Goal: Information Seeking & Learning: Understand process/instructions

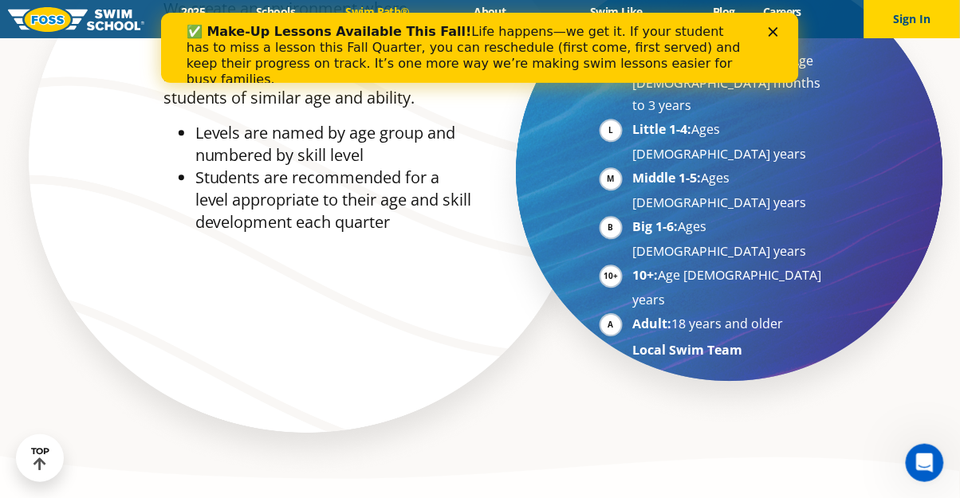
click at [776, 32] on icon "Close" at bounding box center [773, 31] width 10 height 10
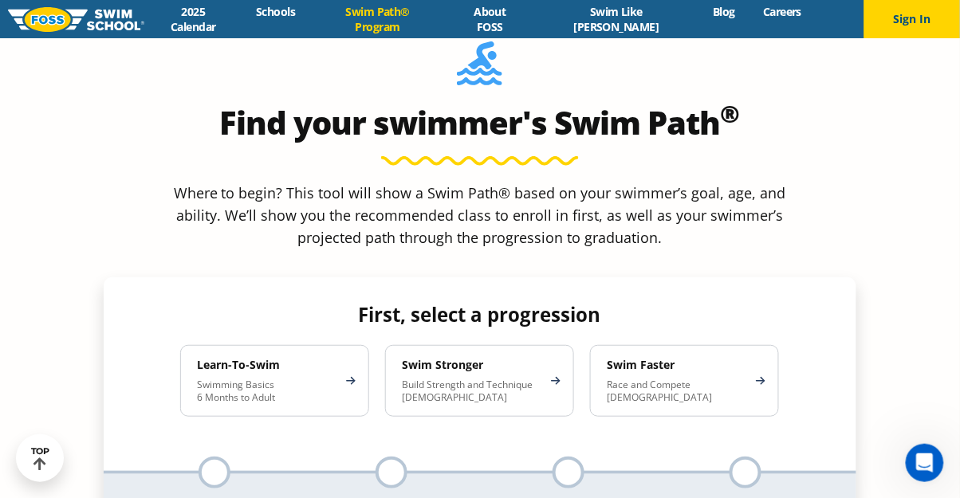
scroll to position [1411, 0]
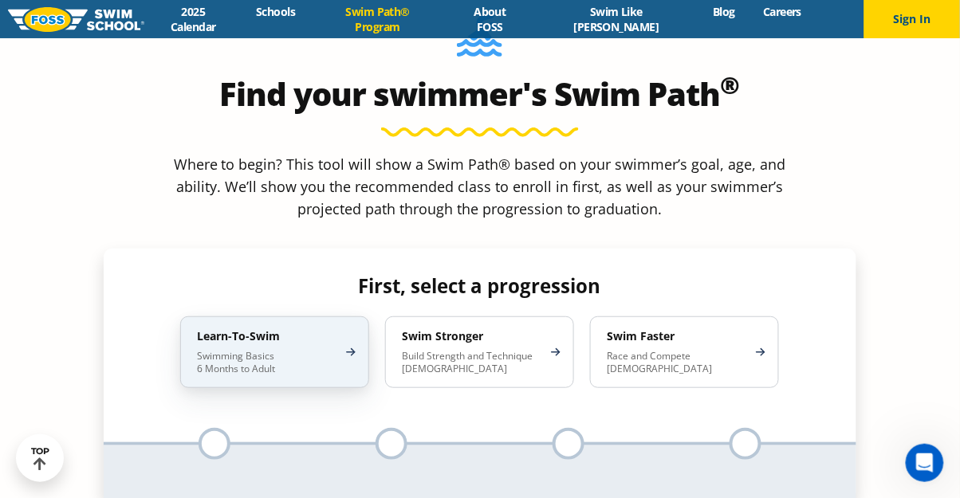
click at [311, 350] on p "Swimming Basics 6 Months to Adult" at bounding box center [266, 363] width 139 height 26
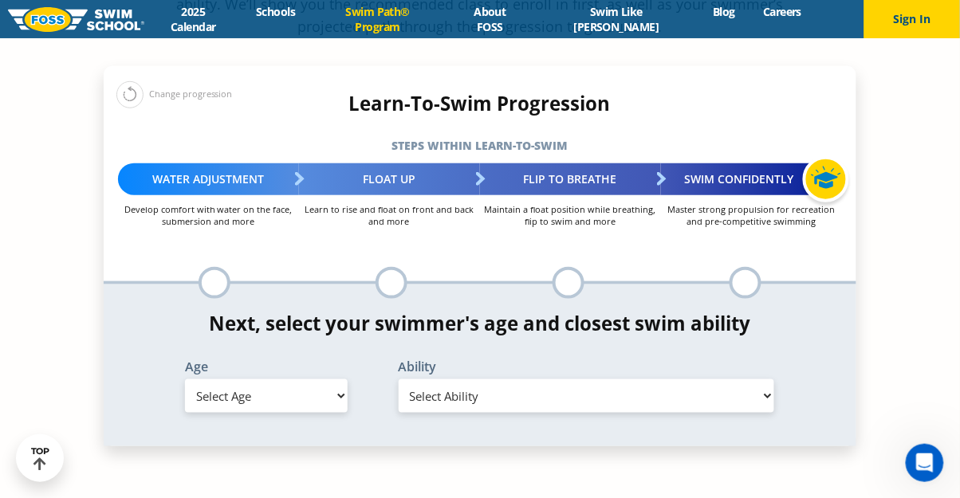
scroll to position [1615, 0]
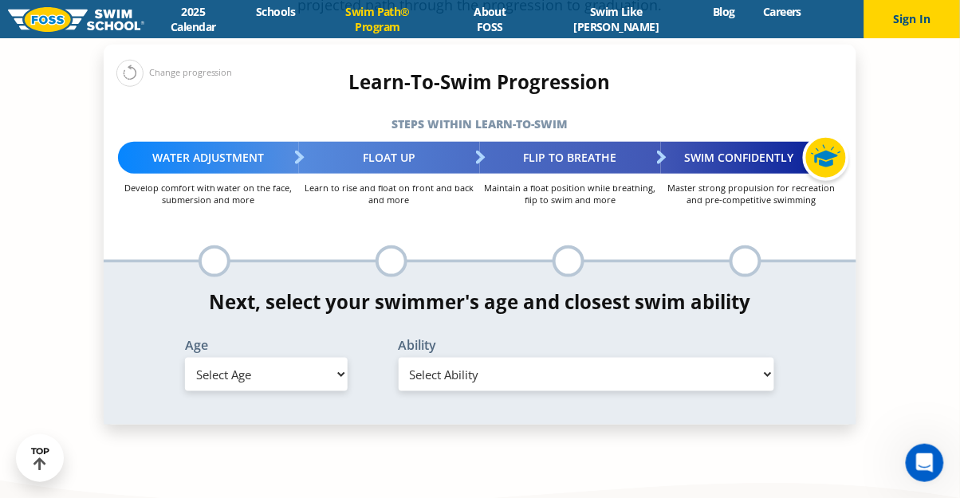
click at [321, 358] on select "Select Age [DEMOGRAPHIC_DATA] months - 1 year 1 year 2 years 3 years 4 years 5 …" at bounding box center [266, 374] width 163 height 33
select select "4-years"
click at [185, 358] on select "Select Age [DEMOGRAPHIC_DATA] months - 1 year 1 year 2 years 3 years 4 years 5 …" at bounding box center [266, 374] width 163 height 33
click at [565, 358] on select "Select Ability First in-water experience When in the water, reliant on a life j…" at bounding box center [587, 374] width 376 height 33
select select "4-years-first-in-water-experience"
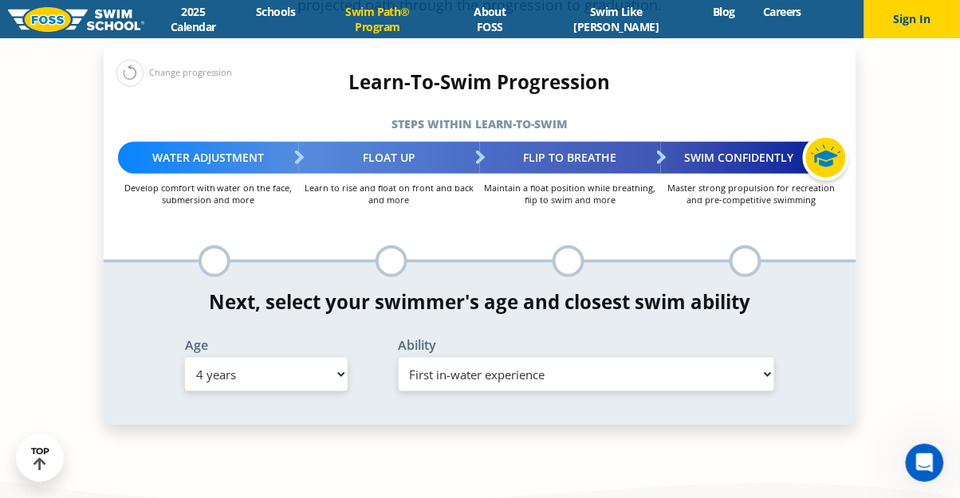
click at [399, 358] on select "Select Ability First in-water experience When in the water, reliant on a life j…" at bounding box center [587, 374] width 376 height 33
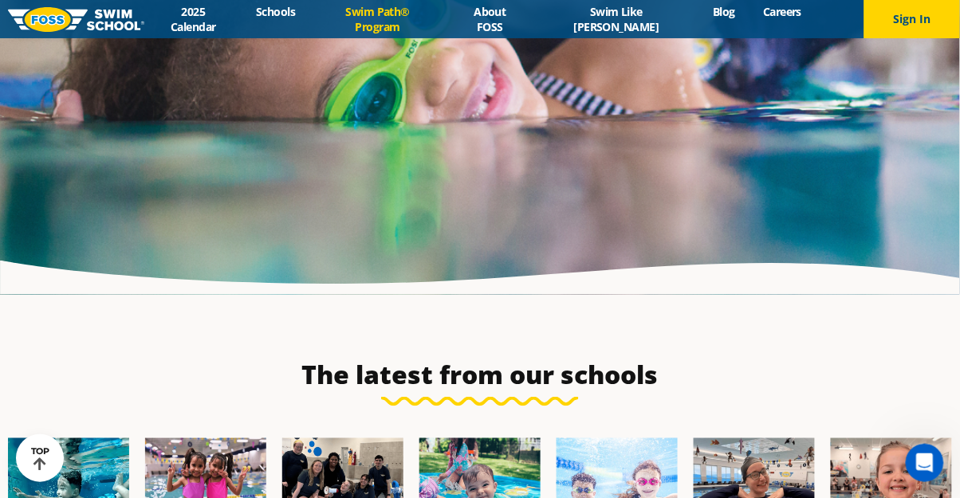
scroll to position [4300, 0]
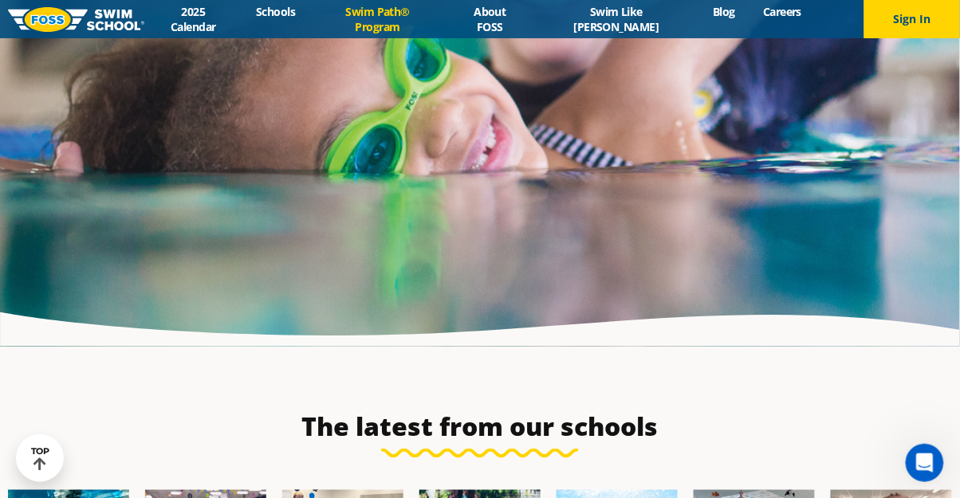
click at [426, 25] on link "Swim Path® Program" at bounding box center [377, 19] width 137 height 30
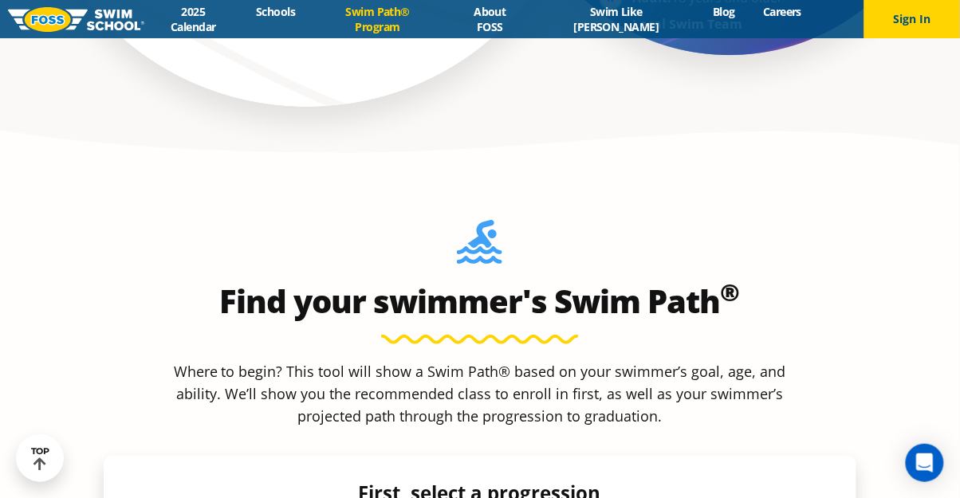
scroll to position [1408, 0]
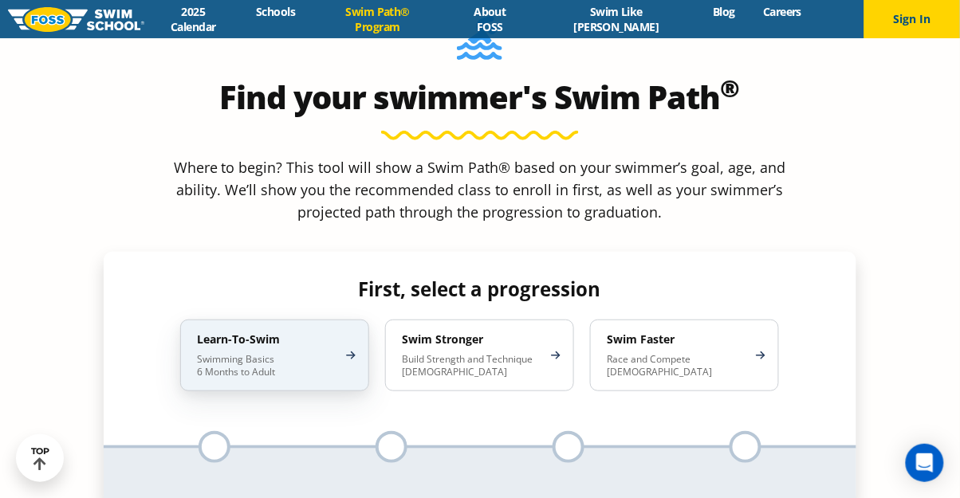
click at [346, 320] on div "Learn-To-Swim Swimming Basics 6 Months to Adult" at bounding box center [274, 356] width 189 height 72
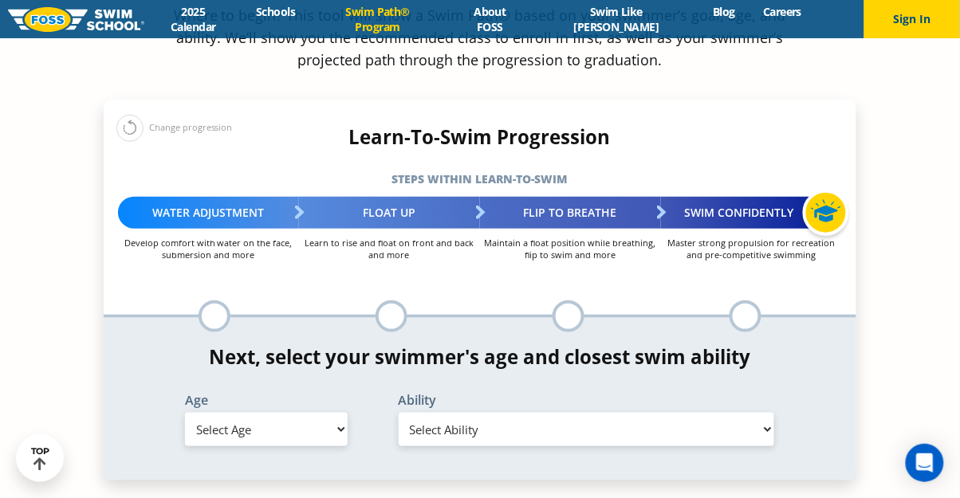
scroll to position [1561, 0]
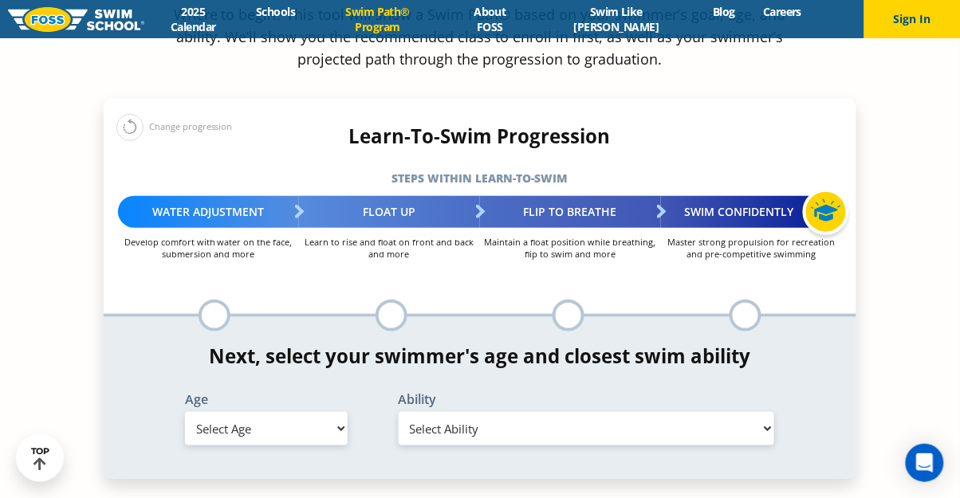
click at [548, 393] on div "Ability Select Ability" at bounding box center [586, 422] width 427 height 58
click at [546, 412] on select "Select Ability" at bounding box center [587, 428] width 376 height 33
click at [399, 412] on select "Select Ability" at bounding box center [587, 428] width 376 height 33
click at [299, 412] on select "Select Age [DEMOGRAPHIC_DATA] months - 1 year 1 year 2 years 3 years 4 years 5 …" at bounding box center [266, 428] width 163 height 33
select select "5-years"
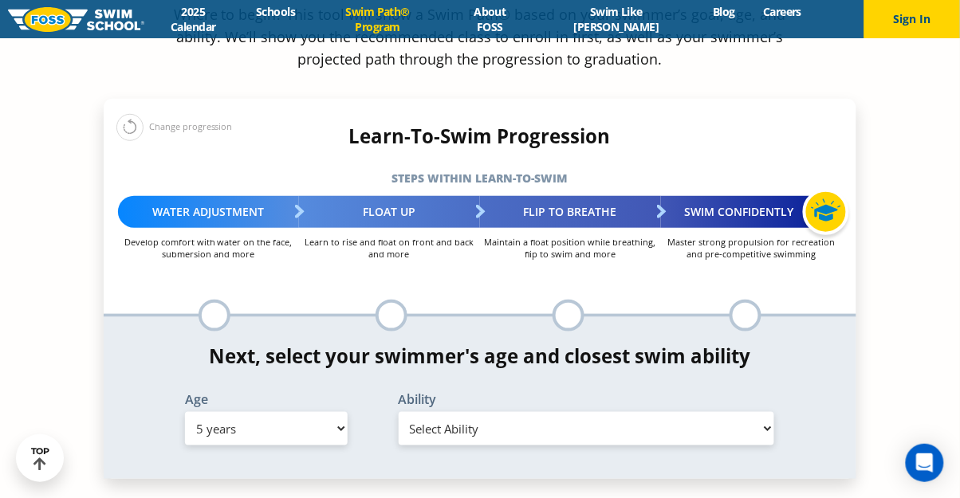
click at [185, 412] on select "Select Age [DEMOGRAPHIC_DATA] months - 1 year 1 year 2 years 3 years 4 years 5 …" at bounding box center [266, 428] width 163 height 33
click at [474, 393] on label "Ability" at bounding box center [587, 399] width 376 height 13
click at [475, 412] on select "Select Ability First in-water experience When in the water, reliant on a life j…" at bounding box center [587, 428] width 376 height 33
click at [446, 405] on div "Find your swimmer's Swim Path ® Where to begin? This tool will show a Swim Path…" at bounding box center [480, 171] width 768 height 632
click at [438, 412] on select "Select Ability First in-water experience When in the water, reliant on a life j…" at bounding box center [587, 428] width 376 height 33
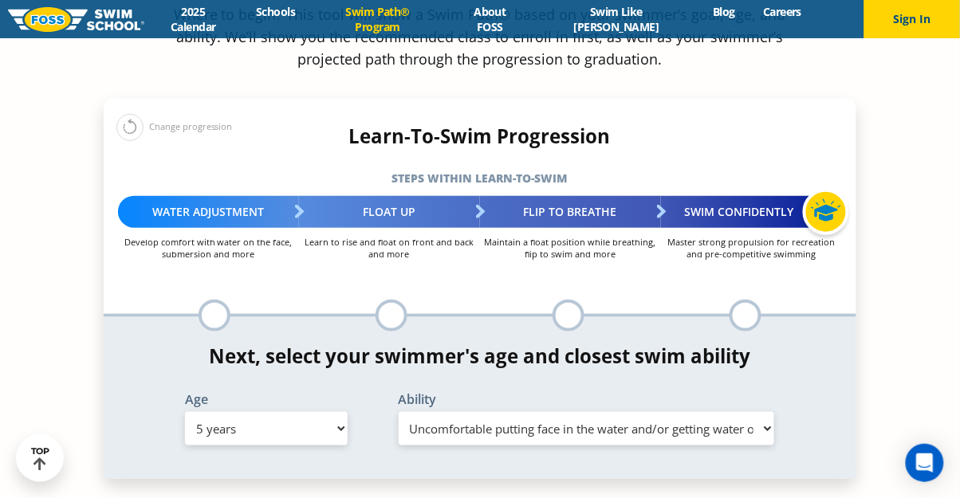
click at [399, 412] on select "Select Ability First in-water experience When in the water, reliant on a life j…" at bounding box center [587, 428] width 376 height 33
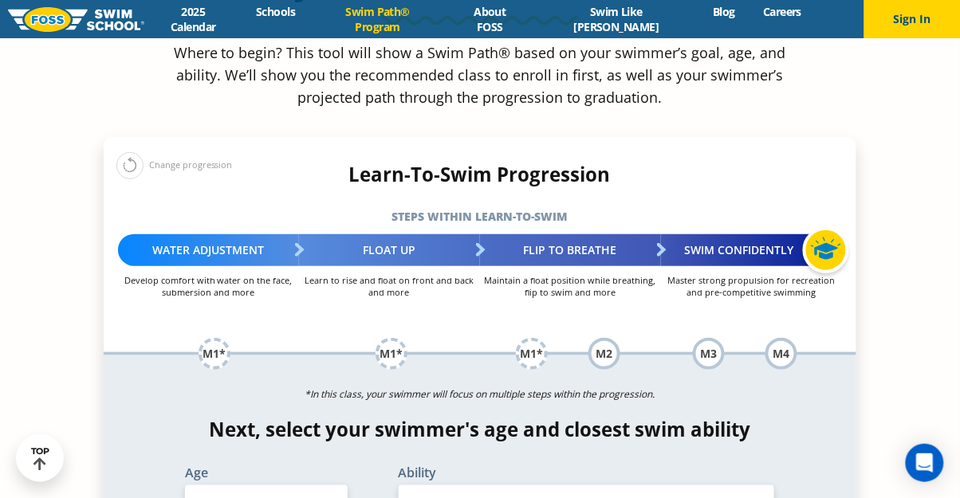
scroll to position [1510, 0]
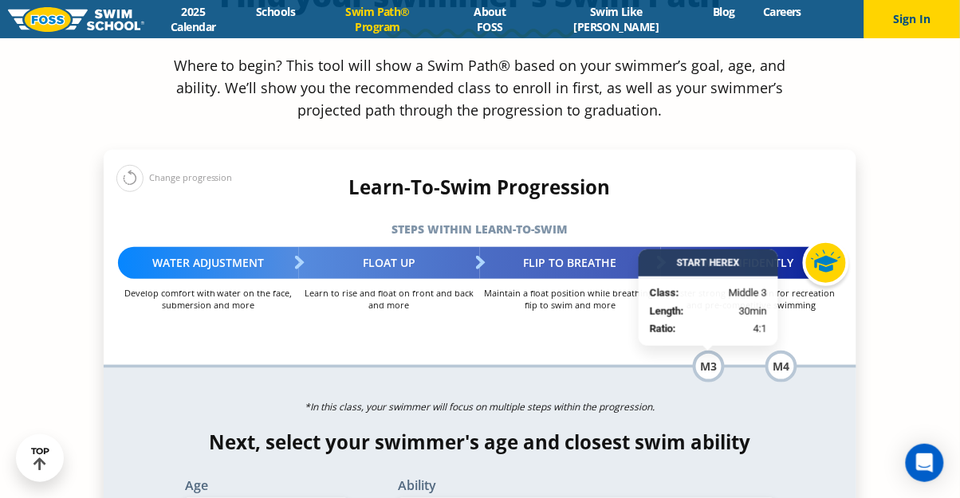
click at [678, 431] on div "Next, select your swimmer's age and closest swim ability Age Select Age [DEMOGR…" at bounding box center [480, 484] width 752 height 106
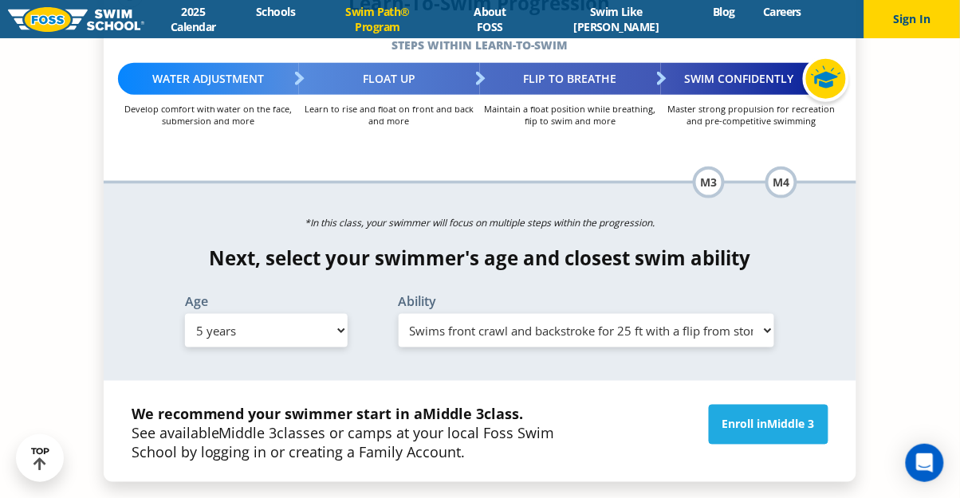
scroll to position [1735, 0]
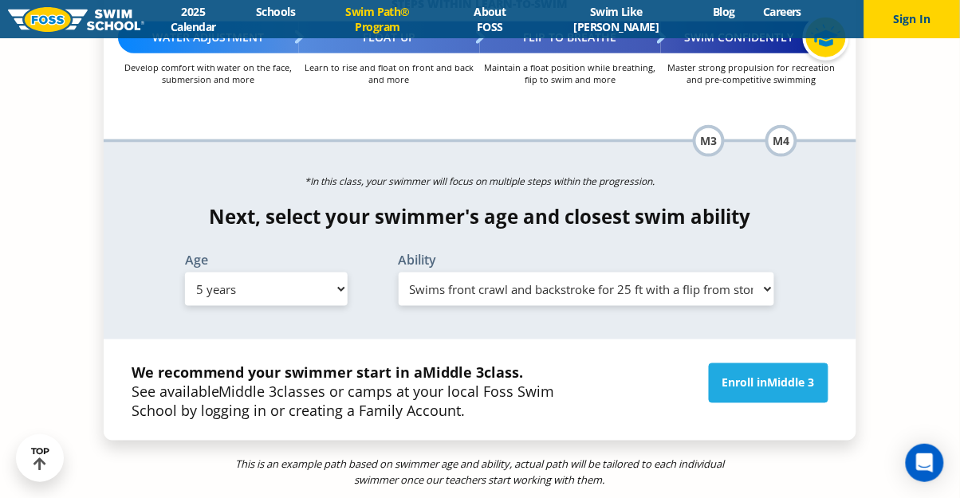
click at [532, 273] on select "Select Ability First in-water experience When in the water, reliant on a life j…" at bounding box center [587, 289] width 376 height 33
select select "5-years-first-in-water-experience"
click at [399, 273] on select "Select Ability First in-water experience When in the water, reliant on a life j…" at bounding box center [587, 289] width 376 height 33
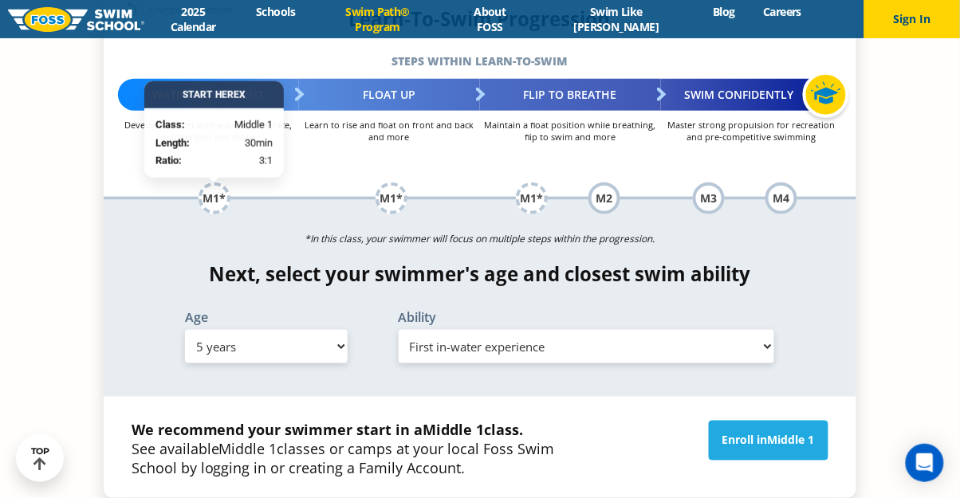
scroll to position [1633, 0]
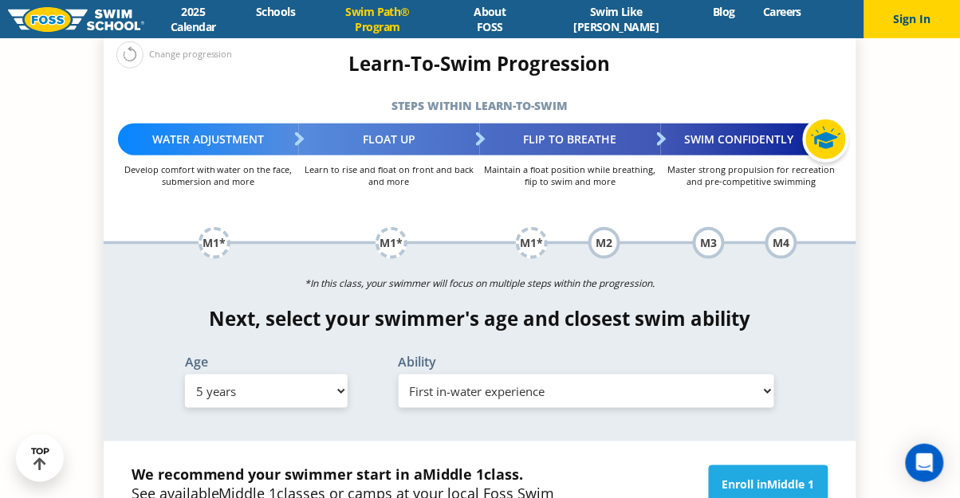
click at [293, 375] on select "Select Age [DEMOGRAPHIC_DATA] months - 1 year 1 year 2 years 3 years 4 years 5 …" at bounding box center [266, 391] width 163 height 33
select select "6-years"
click at [185, 375] on select "Select Age [DEMOGRAPHIC_DATA] months - 1 year 1 year 2 years 3 years 4 years 5 …" at bounding box center [266, 391] width 163 height 33
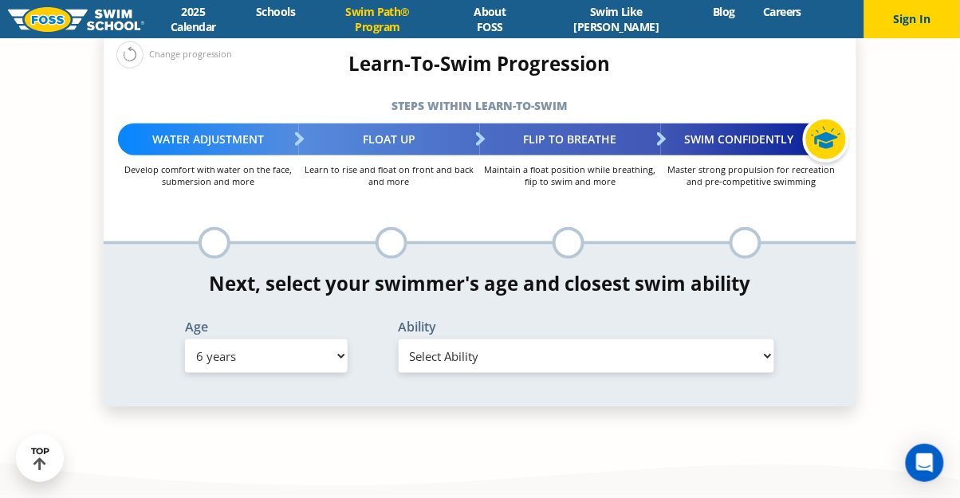
click at [548, 340] on select "Select Ability First in-water experience When in the water, reliant on a life j…" at bounding box center [587, 356] width 376 height 33
select select "6-years-first-in-water-experience"
click at [399, 340] on select "Select Ability First in-water experience When in the water, reliant on a life j…" at bounding box center [587, 356] width 376 height 33
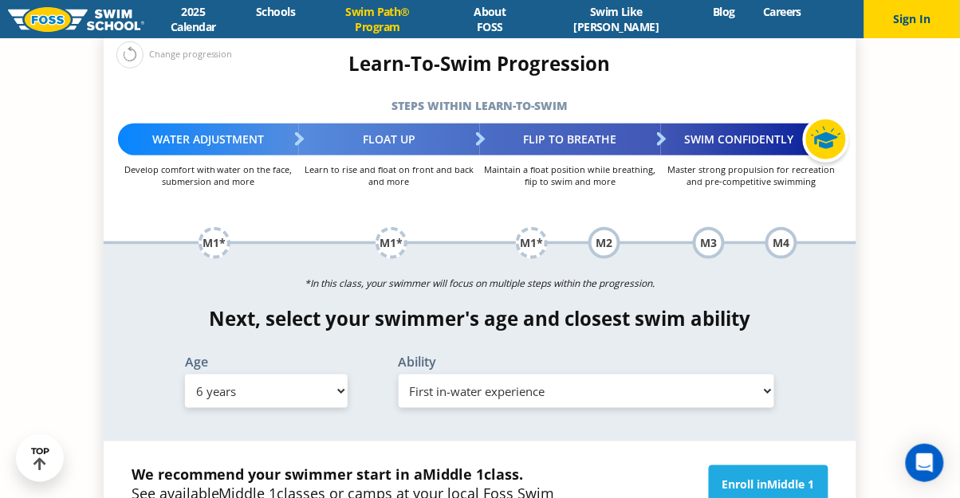
click at [239, 375] on select "Select Age [DEMOGRAPHIC_DATA] months - 1 year 1 year 2 years 3 years 4 years 5 …" at bounding box center [266, 391] width 163 height 33
select select "15-years-"
click at [185, 375] on select "Select Age [DEMOGRAPHIC_DATA] months - 1 year 1 year 2 years 3 years 4 years 5 …" at bounding box center [266, 391] width 163 height 33
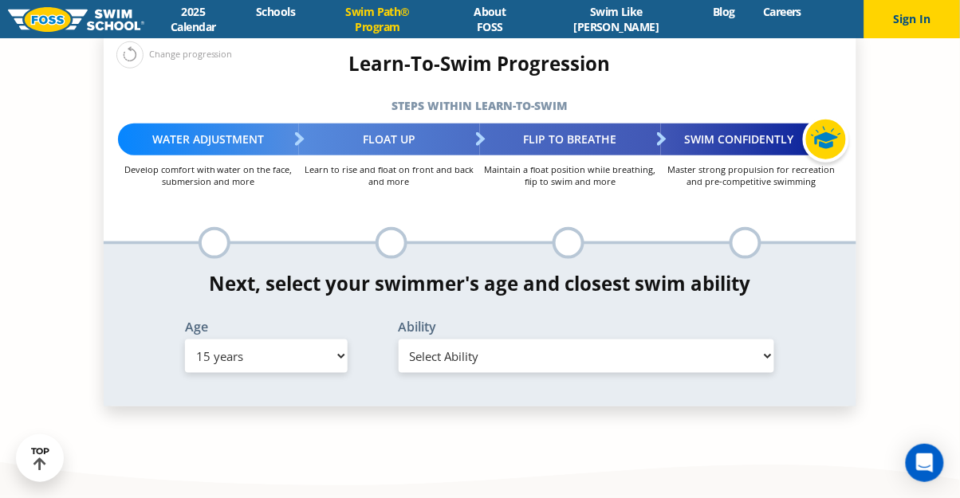
click at [444, 340] on select "Select Ability First in-water experience When in the water, reliant on a life j…" at bounding box center [587, 356] width 376 height 33
click at [399, 340] on select "Select Ability First in-water experience When in the water, reliant on a life j…" at bounding box center [587, 356] width 376 height 33
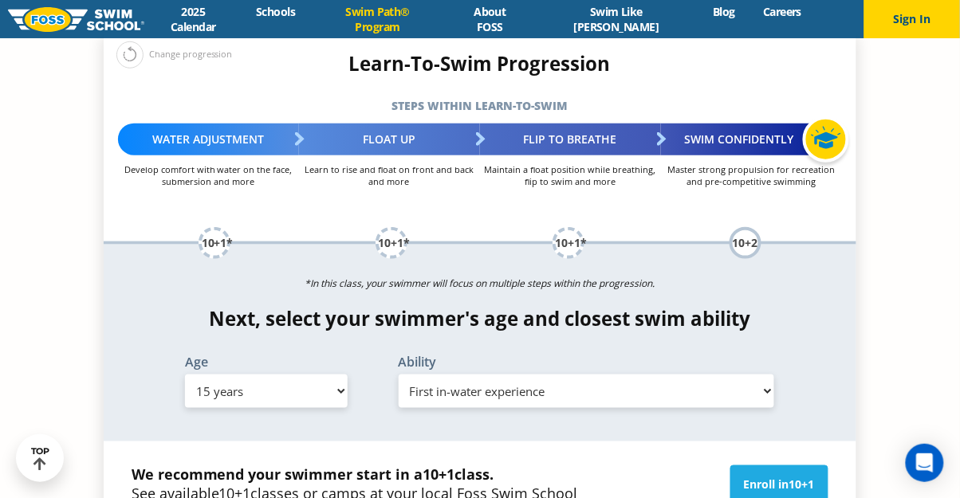
click at [256, 375] on select "Select Age [DEMOGRAPHIC_DATA] months - 1 year 1 year 2 years 3 years 4 years 5 …" at bounding box center [266, 391] width 163 height 33
click at [525, 375] on select "Select Ability First in-water experience When in the water, reliant on a life j…" at bounding box center [587, 391] width 376 height 33
select select "15-years--able-to-swim-front-crawl-40-ft-backstroke-40-ft-and-breaststroke-15-ft"
click at [399, 375] on select "Select Ability First in-water experience When in the water, reliant on a life j…" at bounding box center [587, 391] width 376 height 33
click at [298, 375] on select "Select Age [DEMOGRAPHIC_DATA] months - 1 year 1 year 2 years 3 years 4 years 5 …" at bounding box center [266, 391] width 163 height 33
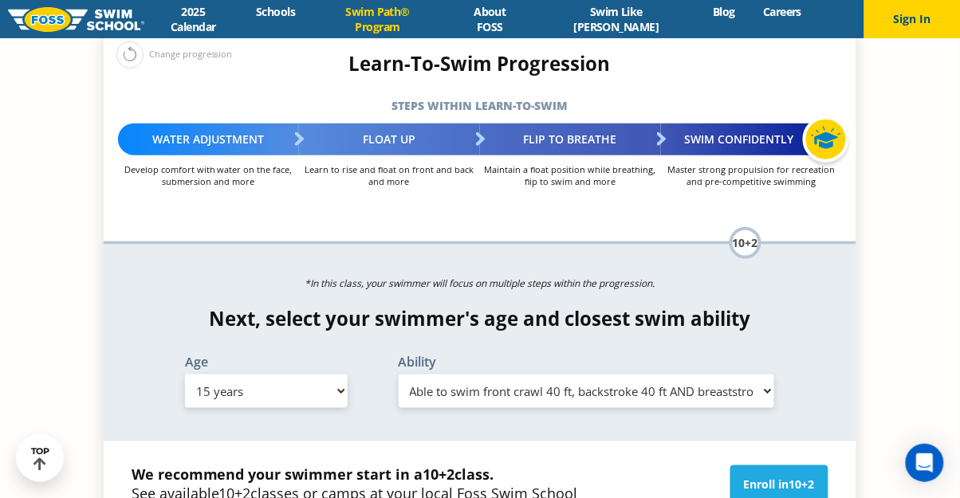
select select "adult-18-years-"
click at [185, 375] on select "Select Age [DEMOGRAPHIC_DATA] months - 1 year 1 year 2 years 3 years 4 years 5 …" at bounding box center [266, 391] width 163 height 33
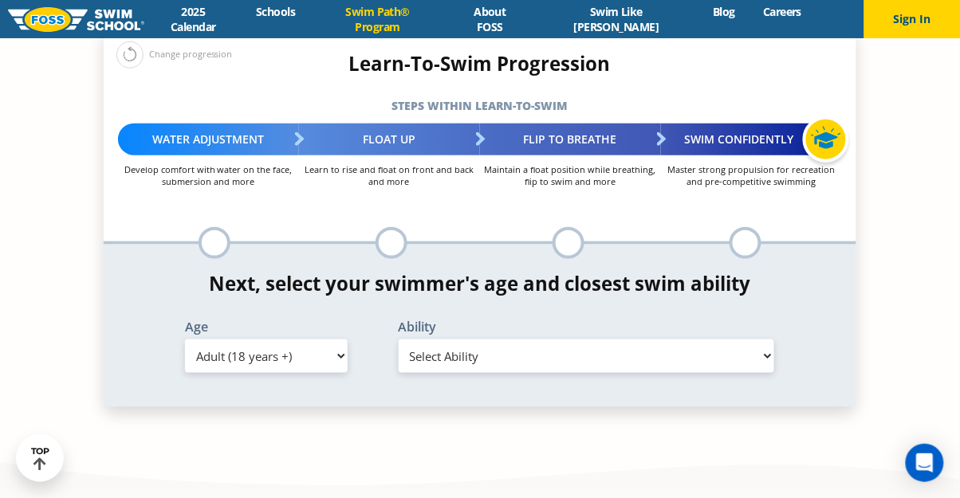
click at [514, 340] on select "Select Ability First in-water experience When in the water reliant on a life ja…" at bounding box center [587, 356] width 376 height 33
select select "adult-18-years--uncomfortable-putting-face-in-the-water-andor-getting-water-on-…"
click at [399, 340] on select "Select Ability First in-water experience When in the water reliant on a life ja…" at bounding box center [587, 356] width 376 height 33
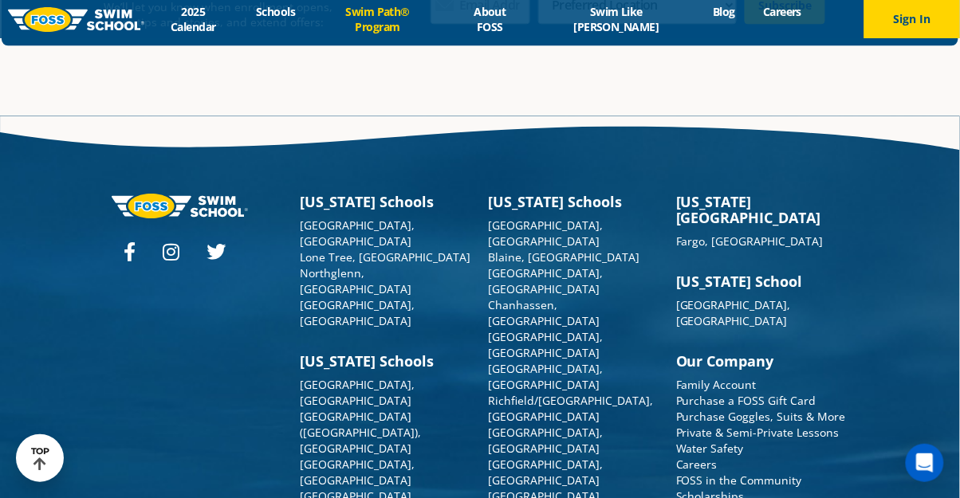
scroll to position [5095, 0]
